Goal: Entertainment & Leisure: Consume media (video, audio)

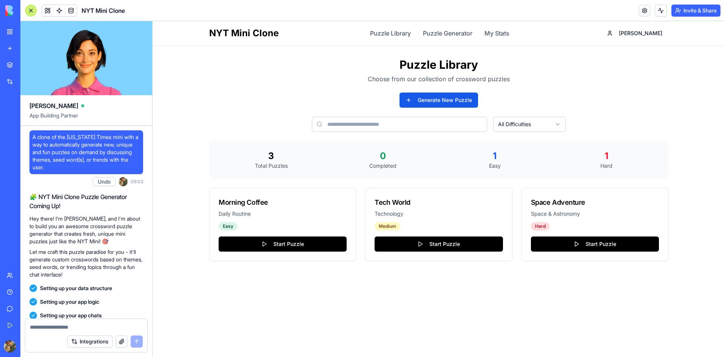
scroll to position [631, 0]
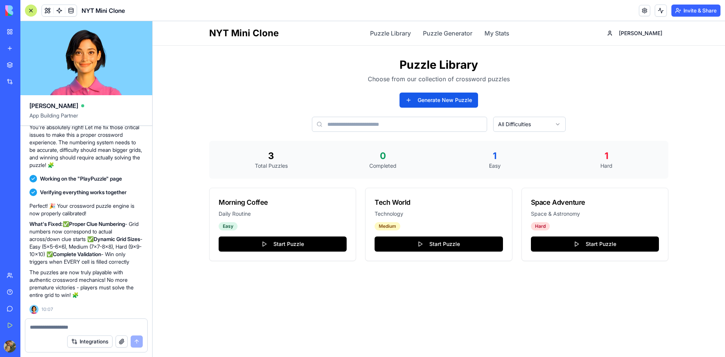
click at [153, 274] on div "NYT Mini Clone Puzzle Library Puzzle Generator My Stats [PERSON_NAME] Puzzle Li…" at bounding box center [439, 189] width 573 height 336
click at [432, 102] on button "Generate New Puzzle" at bounding box center [439, 100] width 79 height 15
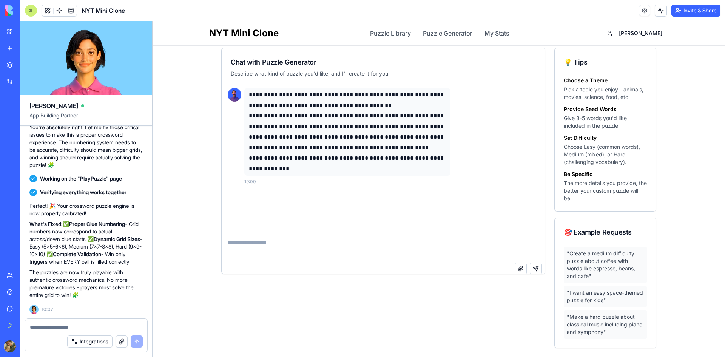
scroll to position [201, 0]
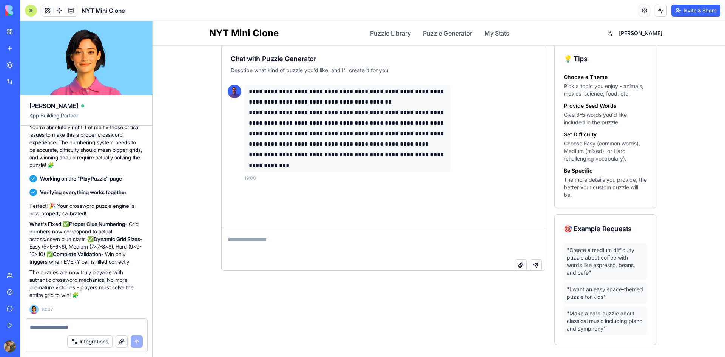
click at [363, 242] on textarea at bounding box center [383, 244] width 323 height 30
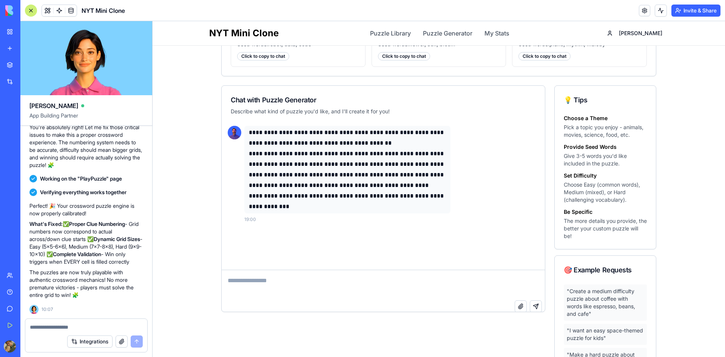
scroll to position [88, 0]
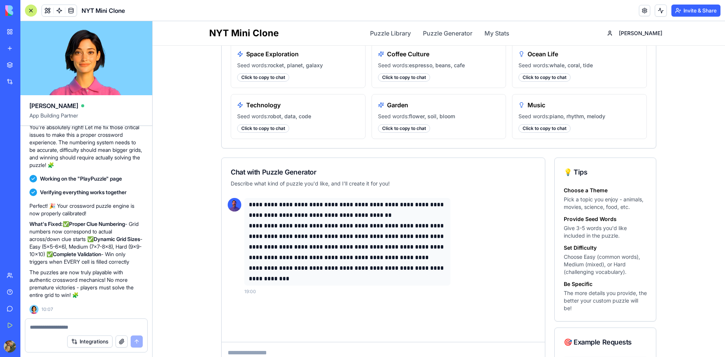
click at [607, 222] on h4 "Provide Seed Words" at bounding box center [605, 219] width 83 height 8
click at [602, 217] on h4 "Provide Seed Words" at bounding box center [605, 219] width 83 height 8
click at [600, 225] on p "Give 3-5 words you'd like included in the puzzle." at bounding box center [605, 231] width 83 height 15
click at [587, 236] on p "Give 3-5 words you'd like included in the puzzle." at bounding box center [605, 231] width 83 height 15
drag, startPoint x: 632, startPoint y: 243, endPoint x: 645, endPoint y: 243, distance: 12.8
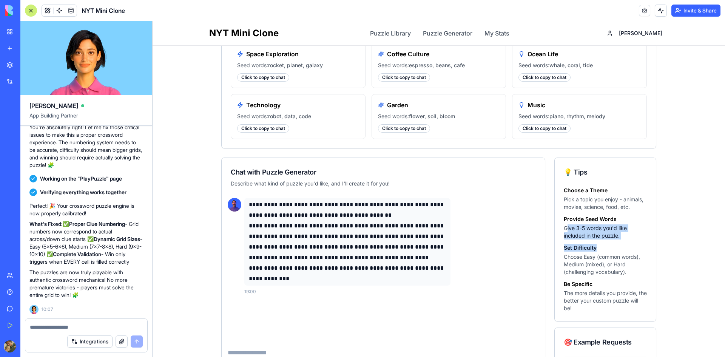
click at [645, 243] on div "Choose a Theme Pick a topic you enjoy - animals, movies, science, food, etc. Pr…" at bounding box center [605, 254] width 101 height 134
click at [633, 250] on h4 "Set Difficulty" at bounding box center [605, 248] width 83 height 8
click at [583, 257] on p "Choose Easy (common words), Medium (mixed), or Hard (challenging vocabulary)." at bounding box center [605, 264] width 83 height 23
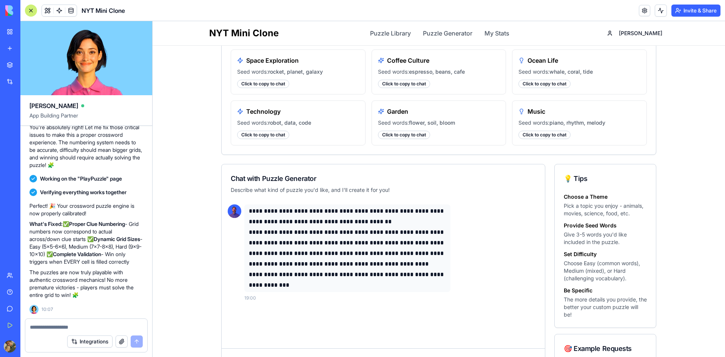
scroll to position [201, 0]
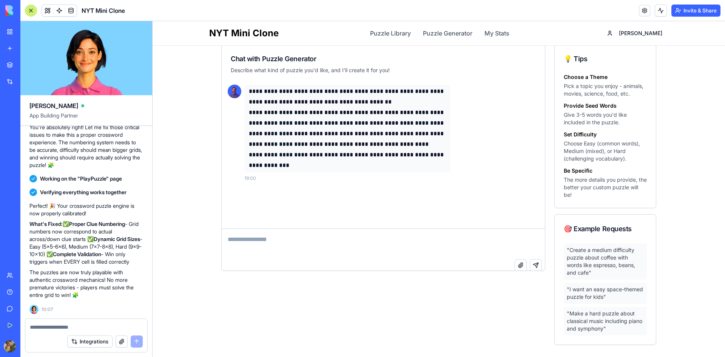
click at [610, 251] on div ""Create a medium difficulty puzzle about coffee with words like espresso, beans…" at bounding box center [605, 261] width 83 height 36
click at [612, 274] on div ""Create a medium difficulty puzzle about coffee with words like espresso, beans…" at bounding box center [605, 261] width 83 height 36
click at [607, 319] on div ""Make a hard puzzle about classical music including piano and symphony"" at bounding box center [605, 321] width 83 height 29
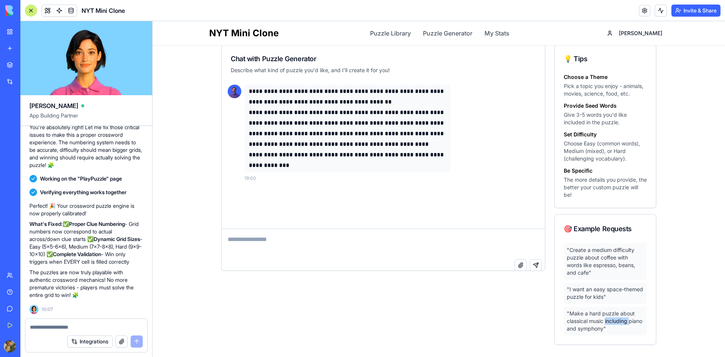
click at [607, 319] on div ""Make a hard puzzle about classical music including piano and symphony"" at bounding box center [605, 321] width 83 height 29
click at [301, 246] on textarea at bounding box center [383, 244] width 323 height 30
click at [470, 36] on link "Puzzle Generator" at bounding box center [447, 33] width 49 height 9
click at [501, 33] on link "My Stats" at bounding box center [497, 33] width 25 height 9
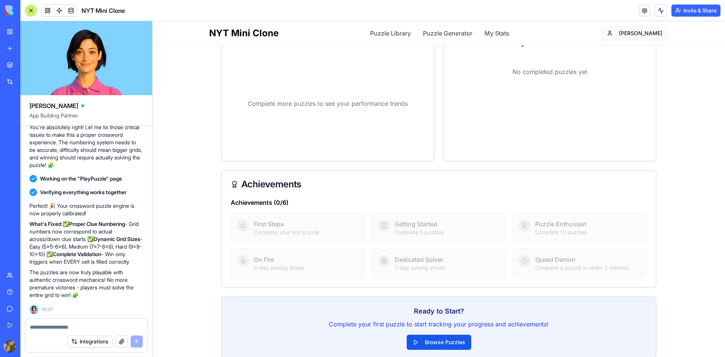
click at [650, 33] on html "NYT Mini Clone Puzzle Library Puzzle Generator My Stats [PERSON_NAME] My Statis…" at bounding box center [439, 95] width 573 height 551
click at [539, 35] on html "NYT Mini Clone Puzzle Library Puzzle Generator My Stats [PERSON_NAME] My Statis…" at bounding box center [439, 95] width 573 height 551
click at [504, 32] on link "My Stats" at bounding box center [497, 33] width 25 height 9
click at [456, 36] on link "Puzzle Generator" at bounding box center [447, 33] width 49 height 9
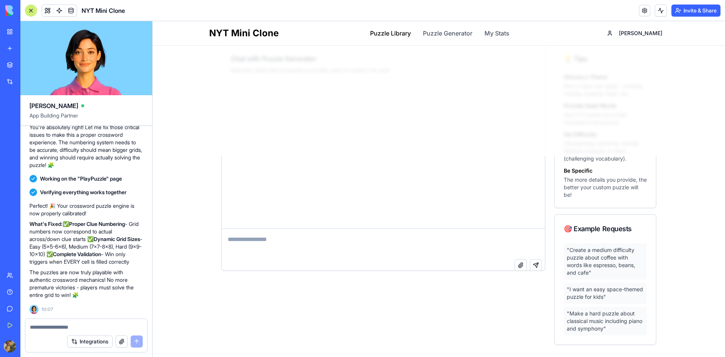
click at [394, 34] on link "Puzzle Library" at bounding box center [390, 33] width 41 height 9
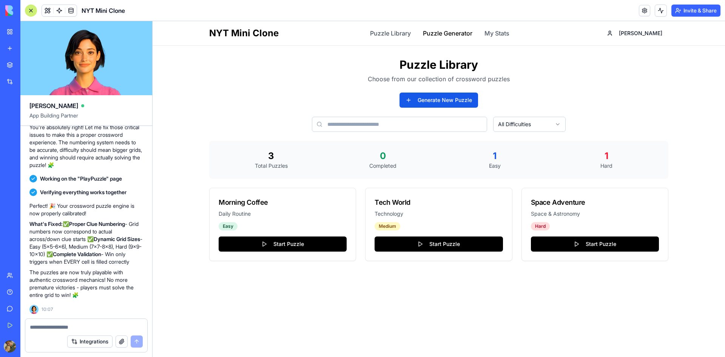
click at [452, 29] on link "Puzzle Generator" at bounding box center [447, 33] width 49 height 9
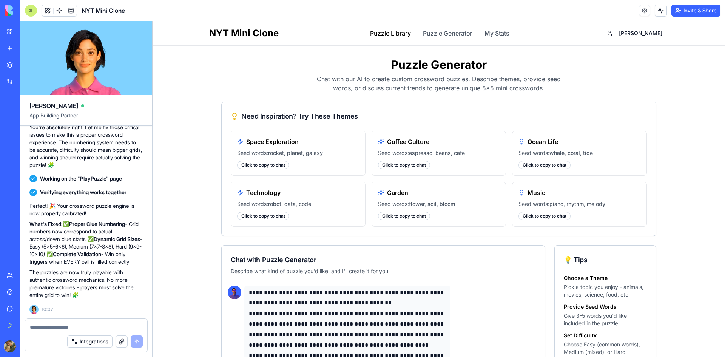
click at [400, 33] on link "Puzzle Library" at bounding box center [390, 33] width 41 height 9
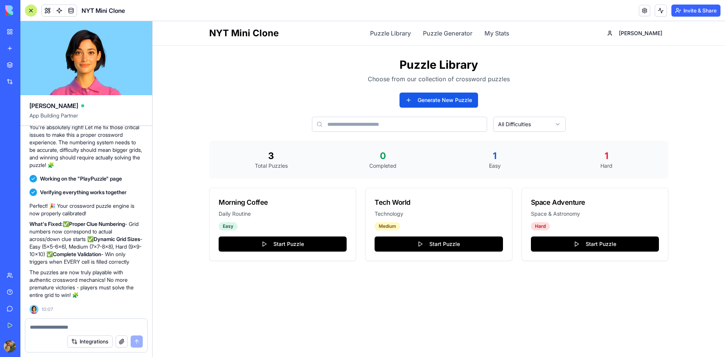
click at [524, 121] on html "NYT Mini Clone Puzzle Library Puzzle Generator My Stats [PERSON_NAME] Puzzle Li…" at bounding box center [439, 189] width 573 height 336
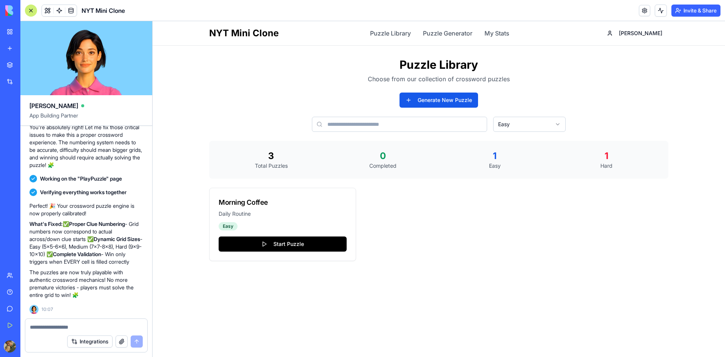
click at [462, 219] on div "Morning Coffee Daily Routine Easy Start Puzzle" at bounding box center [438, 224] width 459 height 73
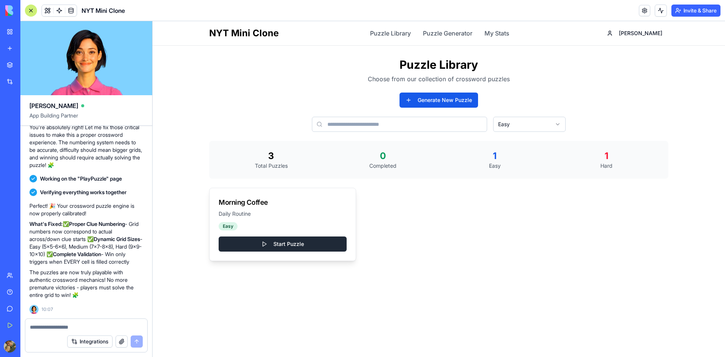
click at [302, 245] on button "Start Puzzle" at bounding box center [283, 243] width 128 height 15
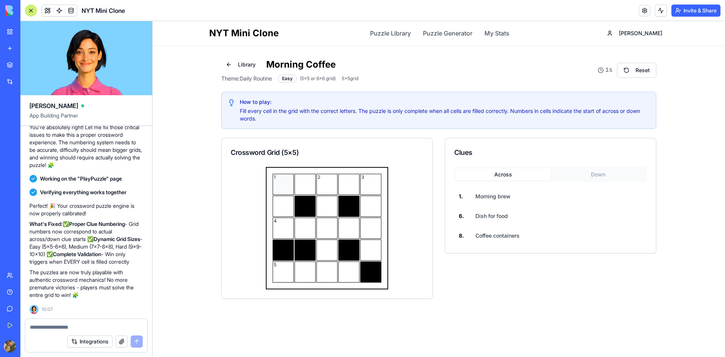
click at [284, 188] on div "1" at bounding box center [283, 184] width 21 height 21
click at [305, 185] on div at bounding box center [305, 184] width 21 height 21
click at [328, 183] on div "2" at bounding box center [327, 184] width 21 height 21
click at [344, 187] on div at bounding box center [348, 184] width 21 height 21
click at [369, 183] on div "3" at bounding box center [370, 184] width 21 height 21
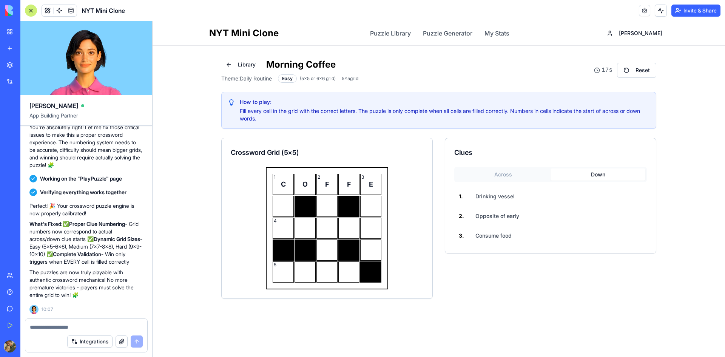
click at [575, 170] on button "Down" at bounding box center [598, 174] width 95 height 12
click at [327, 187] on span "F" at bounding box center [327, 184] width 4 height 11
click at [323, 205] on div at bounding box center [327, 206] width 21 height 21
click at [326, 227] on div at bounding box center [327, 228] width 21 height 21
click at [325, 250] on div at bounding box center [327, 249] width 21 height 21
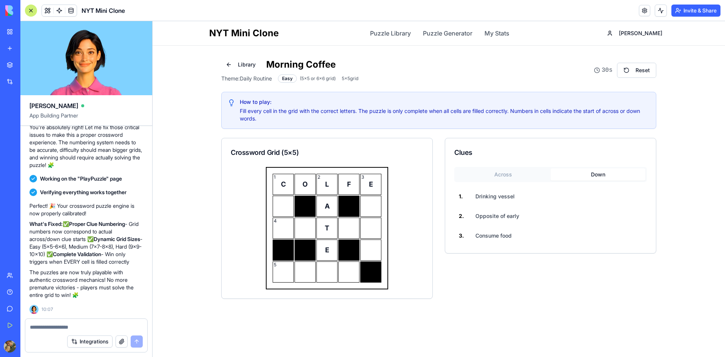
click at [516, 176] on button "Across" at bounding box center [503, 174] width 95 height 12
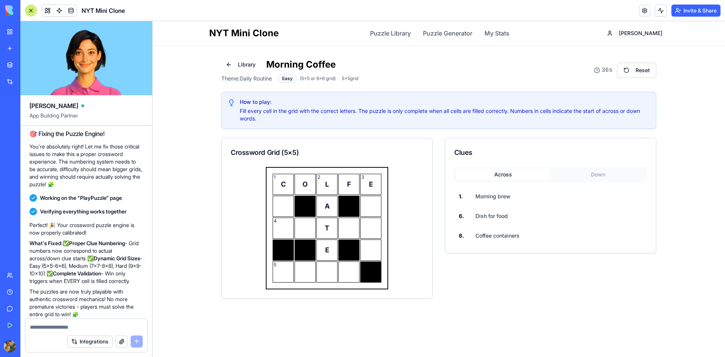
scroll to position [631, 0]
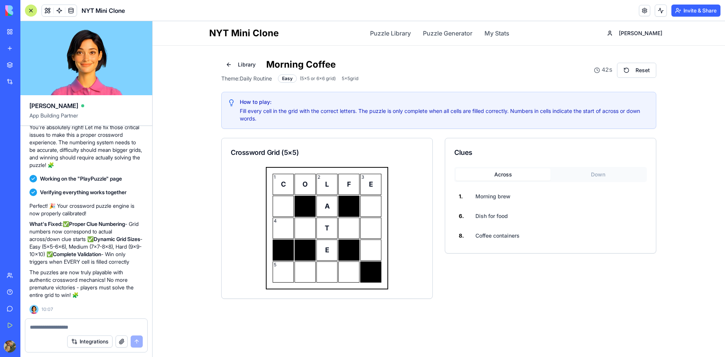
click at [72, 9] on link at bounding box center [70, 10] width 11 height 11
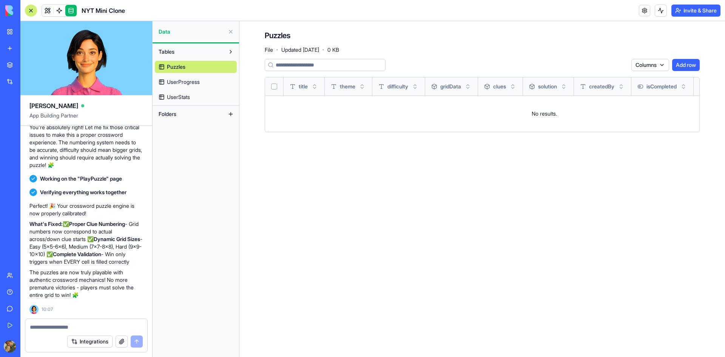
click at [187, 157] on div "Tables Puzzles UserProgress UserStats Folders" at bounding box center [196, 200] width 86 height 314
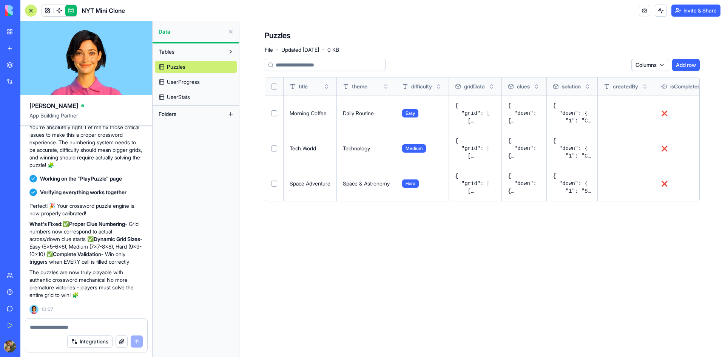
click at [92, 326] on textarea at bounding box center [86, 327] width 113 height 8
type textarea "**********"
click at [0, 0] on button at bounding box center [0, 0] width 0 height 0
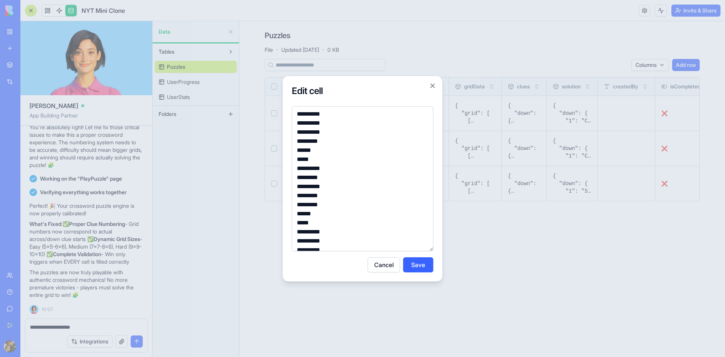
scroll to position [76, 0]
click at [435, 87] on button "Close" at bounding box center [433, 86] width 8 height 8
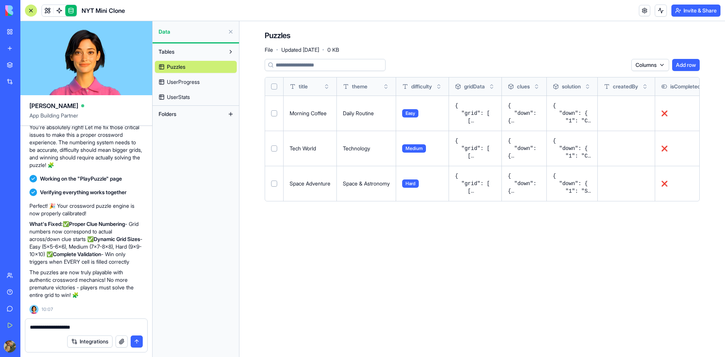
click at [341, 269] on main "Puzzles File · Updated [DATE] · 0 KB Columns Add row title theme difficulty gri…" at bounding box center [482, 189] width 486 height 336
click at [0, 0] on button at bounding box center [0, 0] width 0 height 0
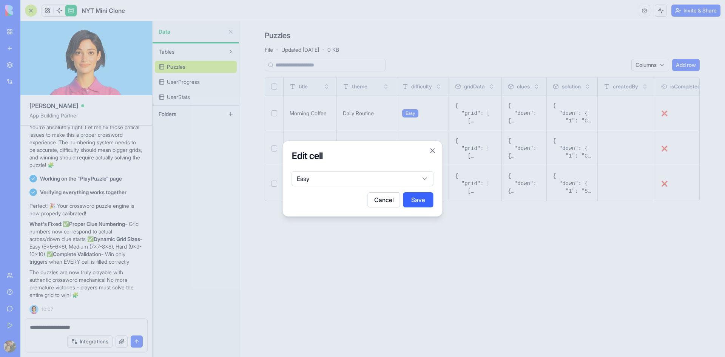
click at [425, 179] on body "BETA My Workspace New app Marketplace Integrations Recent NYT Mini Clone AI Log…" at bounding box center [362, 178] width 725 height 357
click at [386, 206] on button "Cancel" at bounding box center [384, 199] width 32 height 15
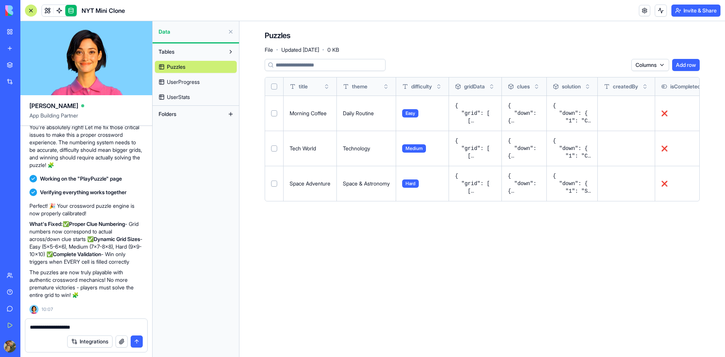
click at [392, 264] on main "Puzzles File · Updated [DATE] · 0 KB Columns Add row title theme difficulty gri…" at bounding box center [482, 189] width 486 height 336
click at [660, 66] on html "BETA My Workspace New app Marketplace Integrations Recent NYT Mini Clone AI Log…" at bounding box center [362, 178] width 725 height 357
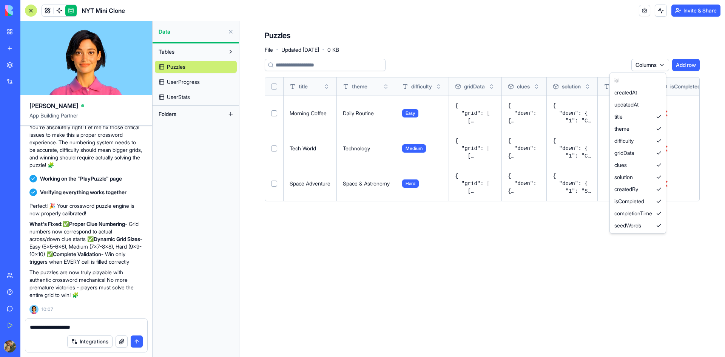
click at [659, 66] on html "BETA My Workspace New app Marketplace Integrations Recent NYT Mini Clone AI Log…" at bounding box center [362, 178] width 725 height 357
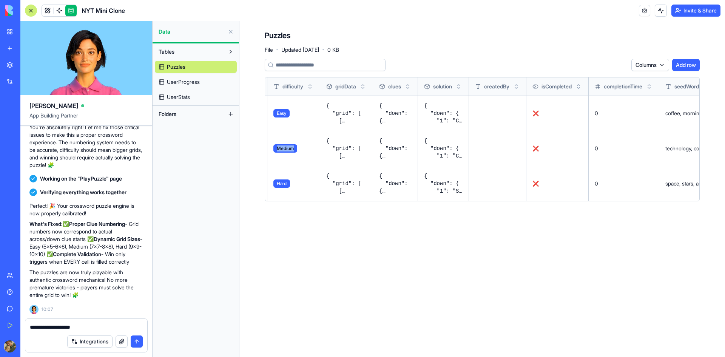
scroll to position [0, 0]
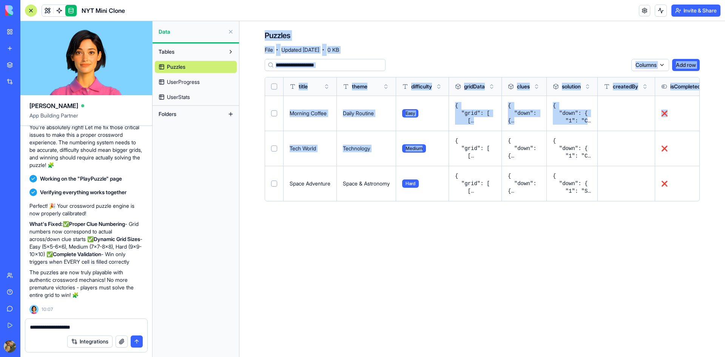
drag, startPoint x: 460, startPoint y: 146, endPoint x: 232, endPoint y: 161, distance: 229.0
click at [232, 161] on div "[PERSON_NAME] App Building Partner A clone of the [US_STATE] Times mini with a …" at bounding box center [372, 189] width 705 height 336
click at [441, 245] on main "Puzzles File · Updated [DATE] · 0 KB Columns Add row title theme difficulty gri…" at bounding box center [482, 189] width 486 height 336
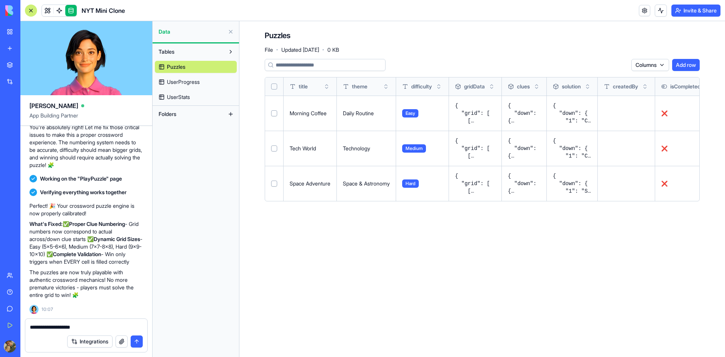
click at [273, 115] on button "Select row" at bounding box center [274, 113] width 6 height 6
click at [273, 115] on button "Select row" at bounding box center [274, 114] width 6 height 6
click at [276, 112] on button "Select row" at bounding box center [274, 113] width 6 height 6
click at [593, 67] on html "BETA My Workspace New app Marketplace Integrations Recent NYT Mini Clone AI Log…" at bounding box center [362, 178] width 725 height 357
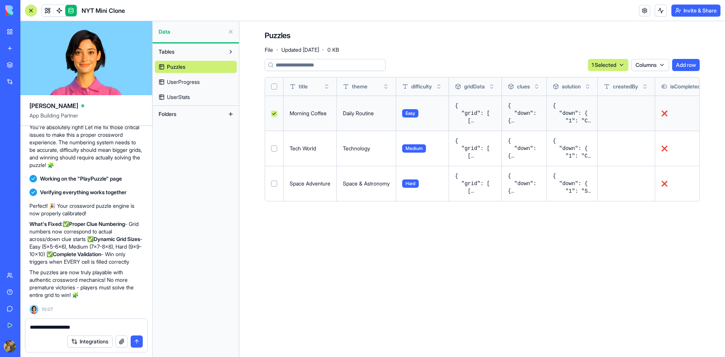
click at [550, 62] on div "1 Selected Columns Add row" at bounding box center [482, 65] width 435 height 12
